Goal: Complete application form

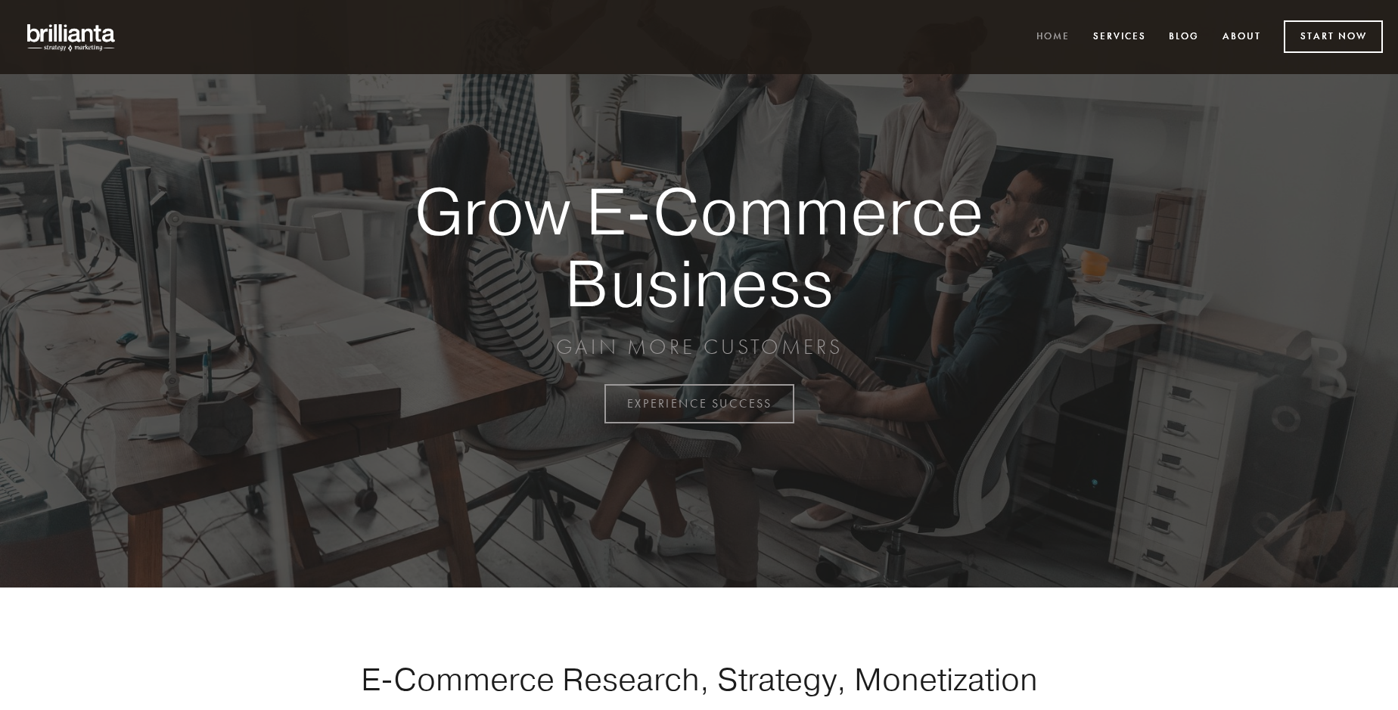
scroll to position [3965, 0]
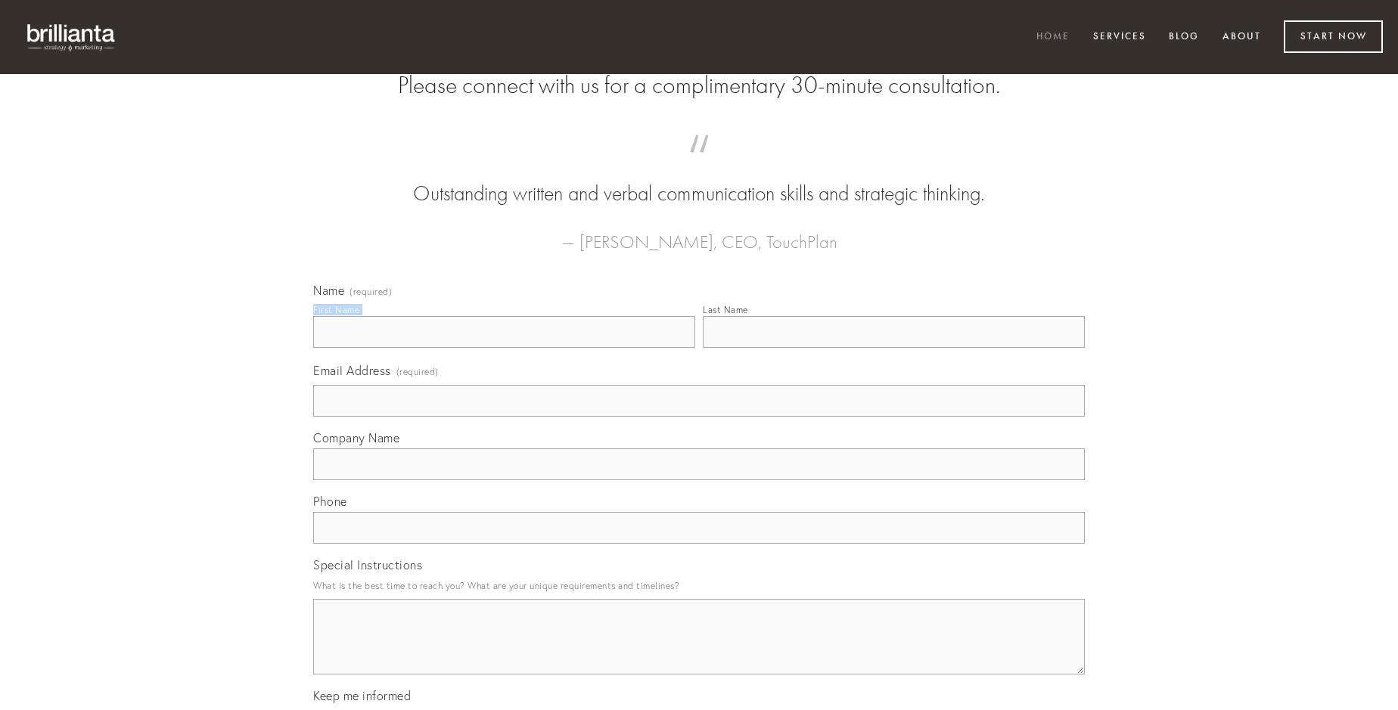
type input "[PERSON_NAME]"
click at [893, 348] on input "Last Name" at bounding box center [894, 332] width 382 height 32
type input "[PERSON_NAME]"
click at [699, 417] on input "Email Address (required)" at bounding box center [699, 401] width 772 height 32
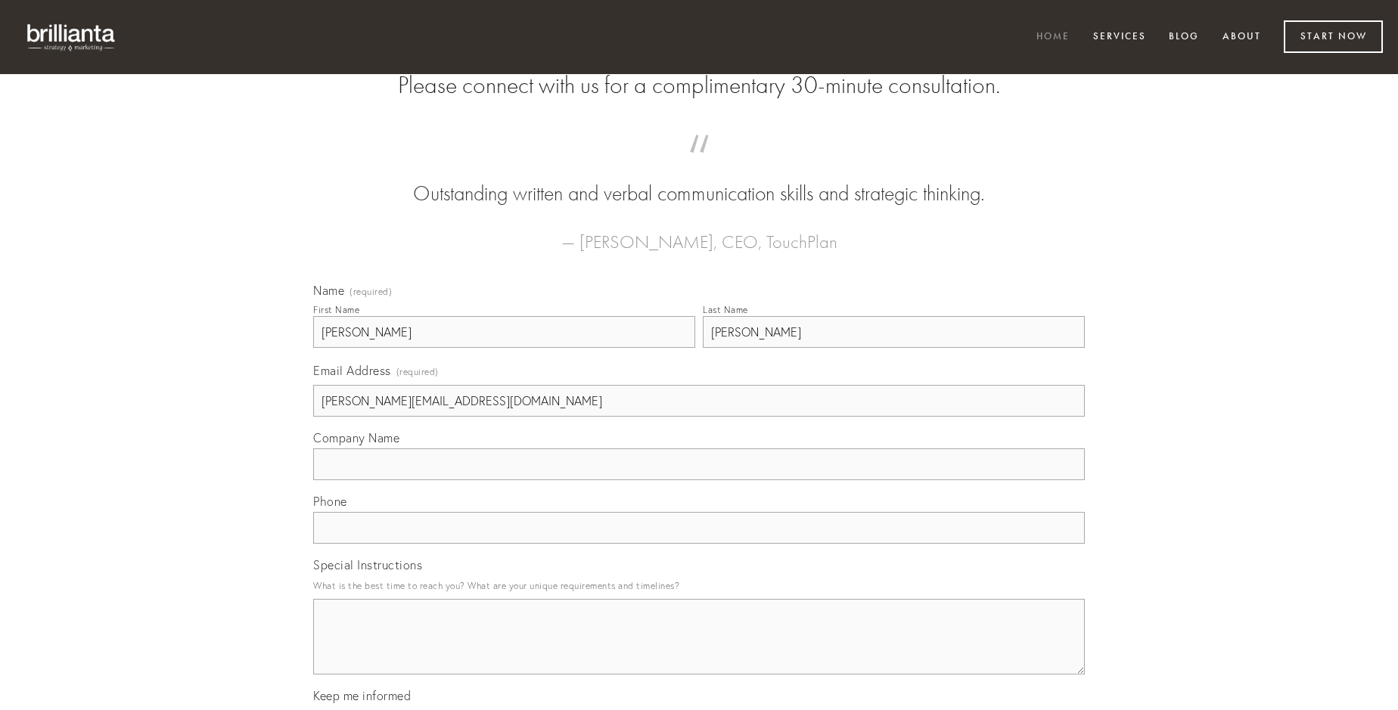
type input "[PERSON_NAME][EMAIL_ADDRESS][DOMAIN_NAME]"
click at [699, 480] on input "Company Name" at bounding box center [699, 465] width 772 height 32
type input "accendo"
click at [699, 544] on input "text" at bounding box center [699, 528] width 772 height 32
click at [699, 651] on textarea "Special Instructions" at bounding box center [699, 637] width 772 height 76
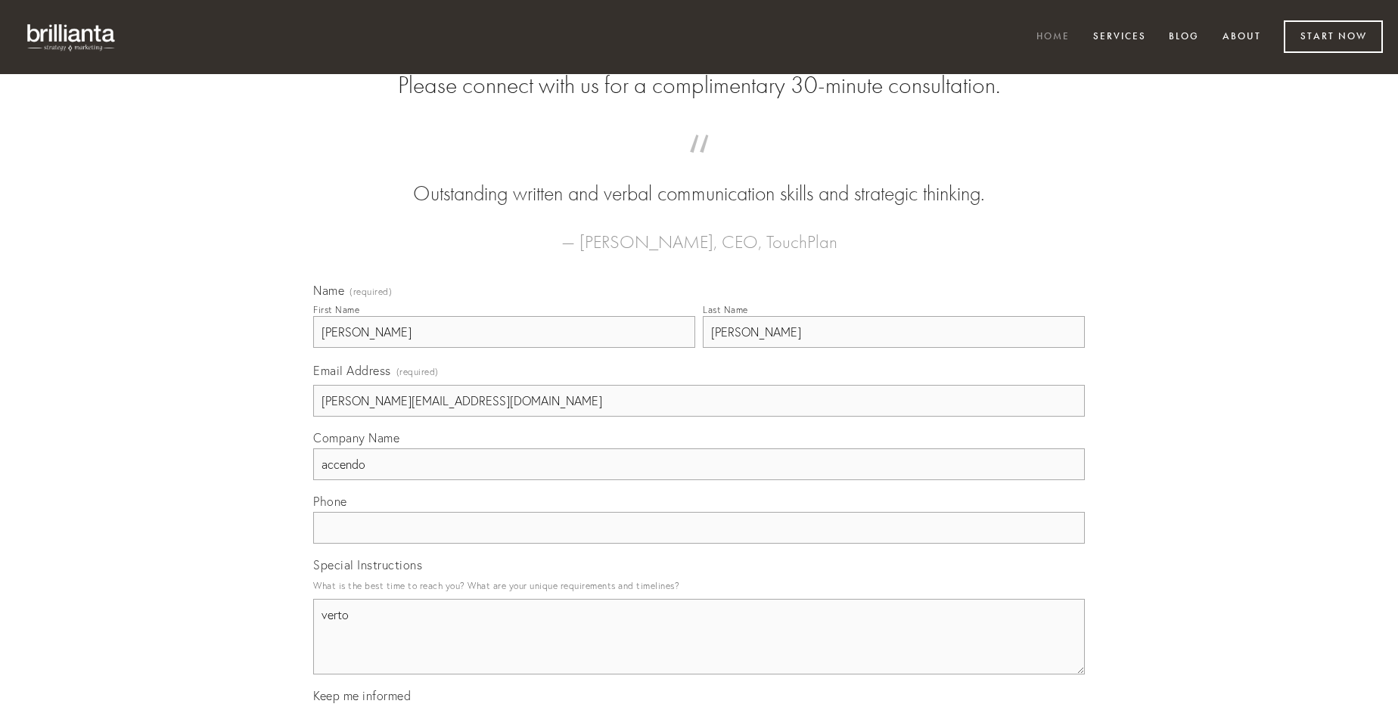
type textarea "verto"
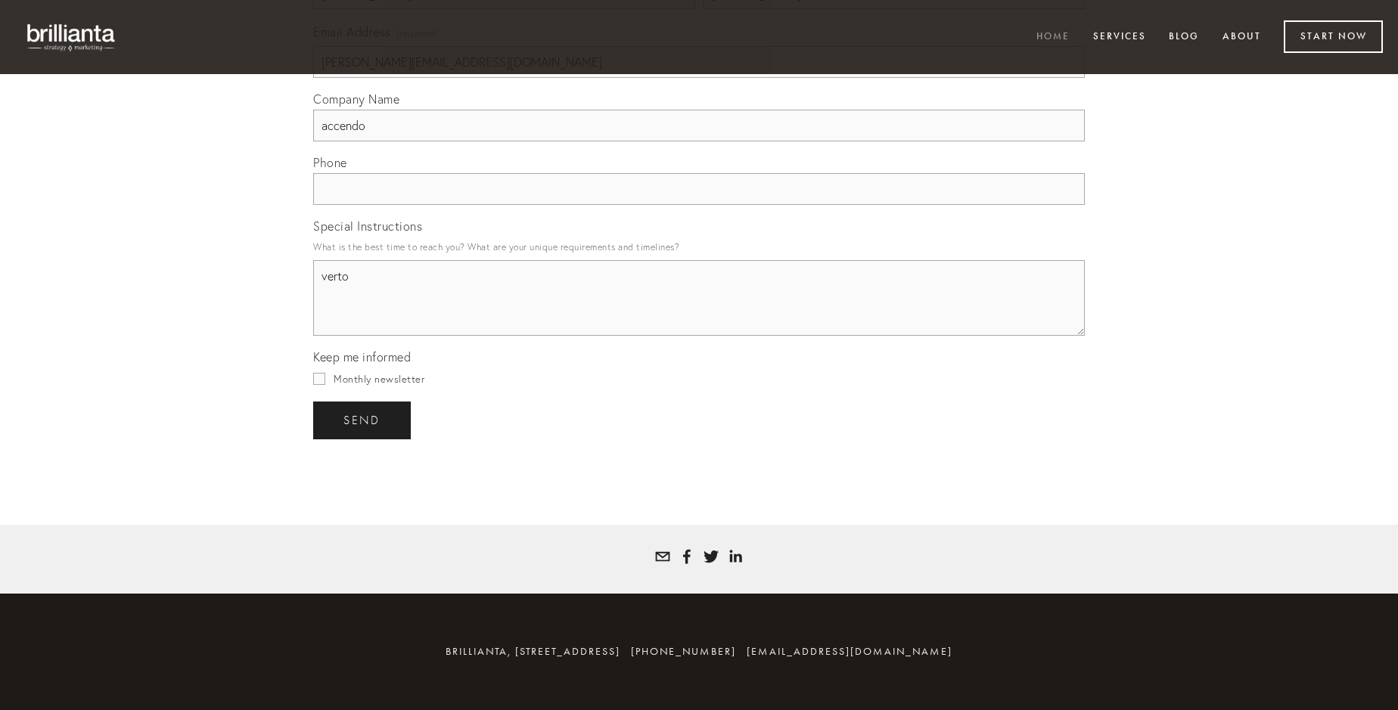
click at [363, 420] on span "send" at bounding box center [361, 421] width 37 height 14
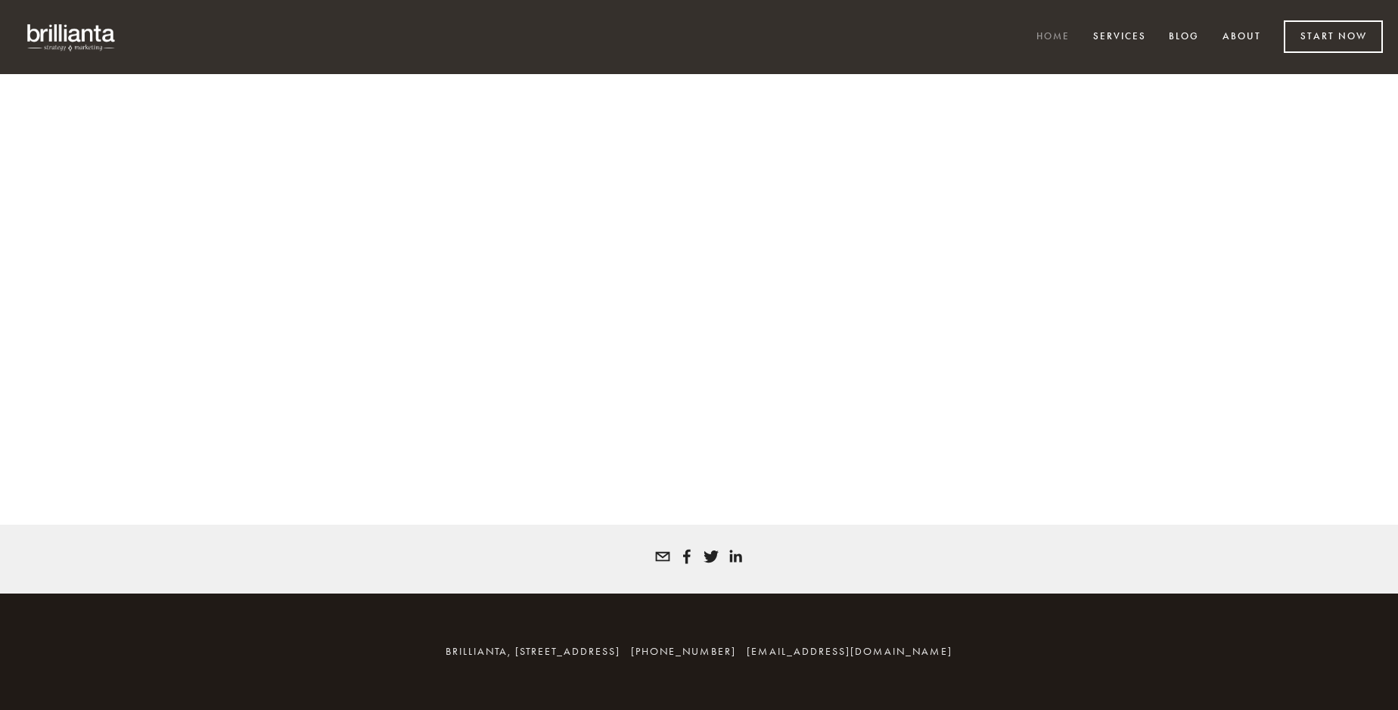
scroll to position [3945, 0]
